Goal: Information Seeking & Learning: Learn about a topic

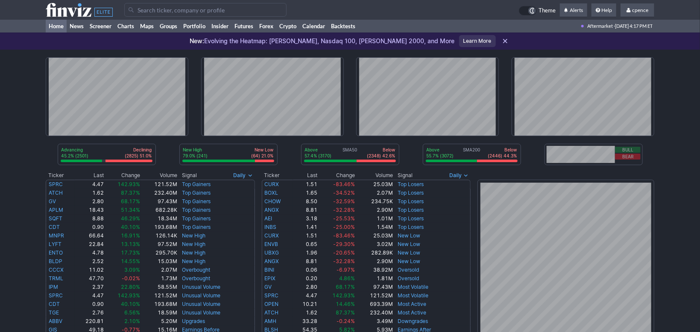
scroll to position [287, 0]
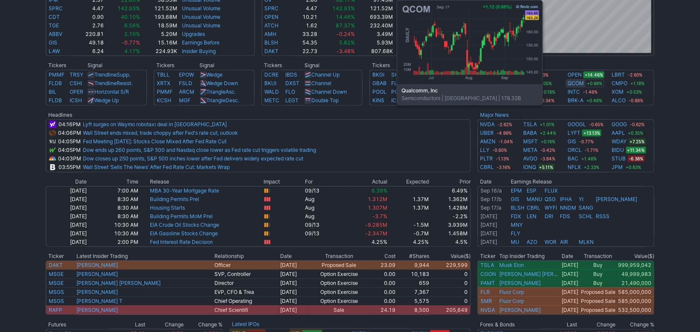
click at [580, 82] on link "QCOM" at bounding box center [576, 83] width 16 height 9
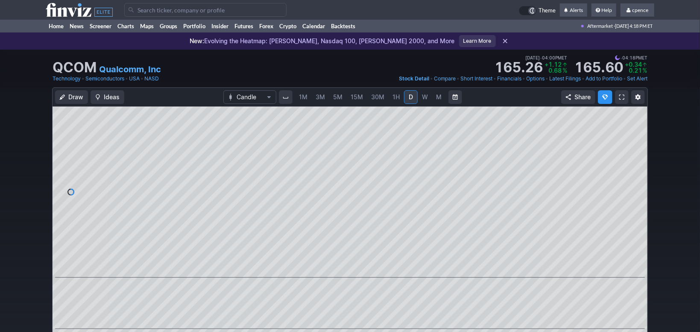
click at [210, 15] on input "Search" at bounding box center [205, 10] width 162 height 14
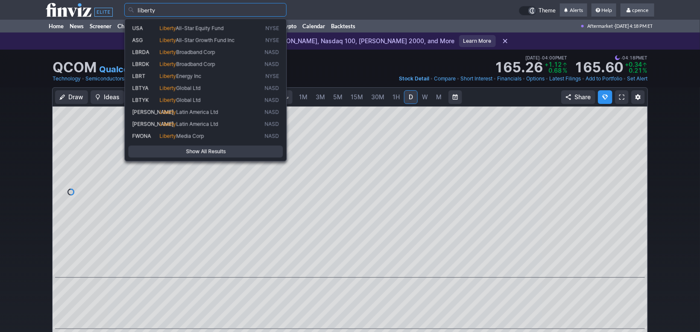
click at [199, 79] on span "Liberty Energy Inc" at bounding box center [210, 76] width 105 height 7
type input "LBRT"
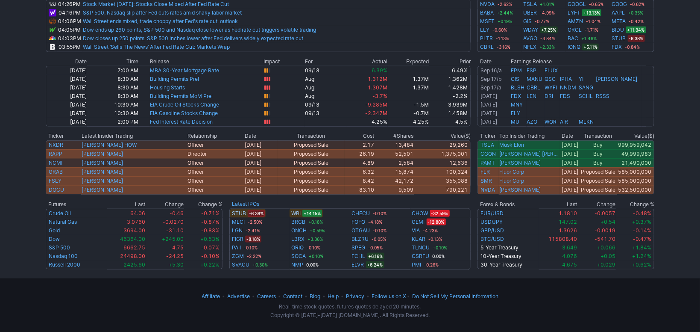
scroll to position [120, 0]
